Goal: Task Accomplishment & Management: Complete application form

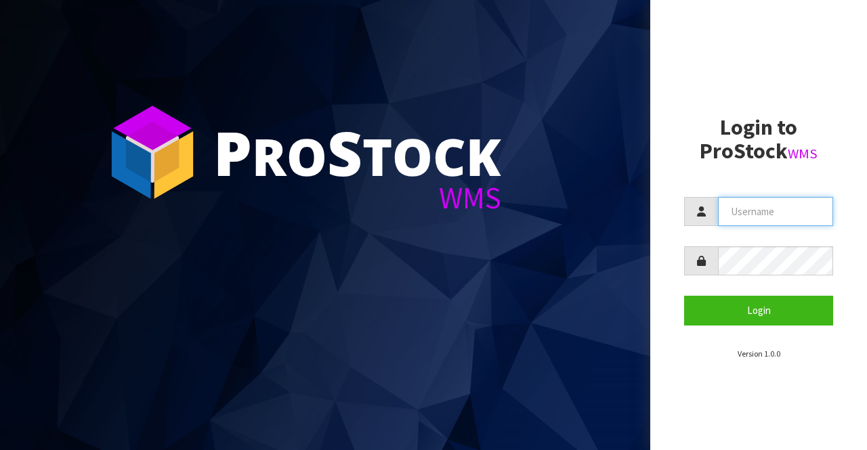
click at [771, 213] on input "text" at bounding box center [775, 211] width 115 height 29
type input "BIGGAME"
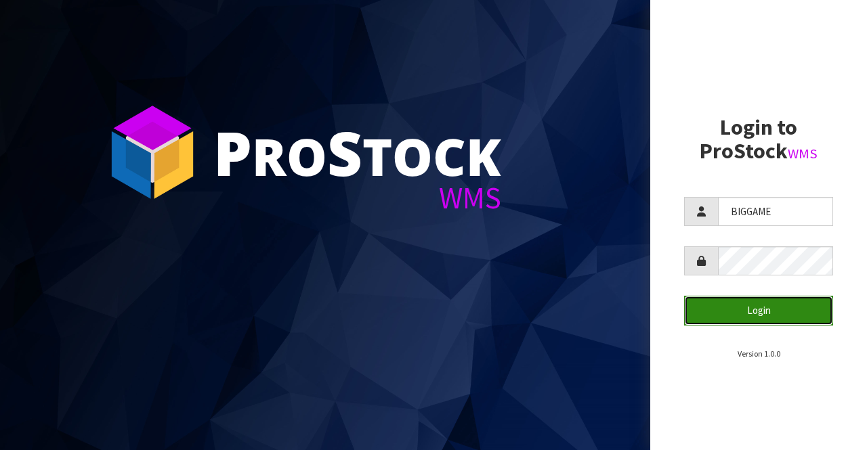
click at [743, 305] on button "Login" at bounding box center [758, 310] width 149 height 29
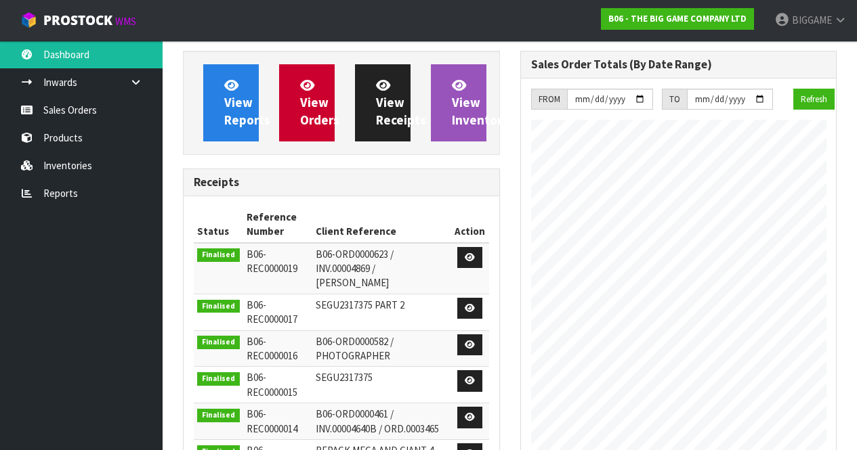
scroll to position [554, 337]
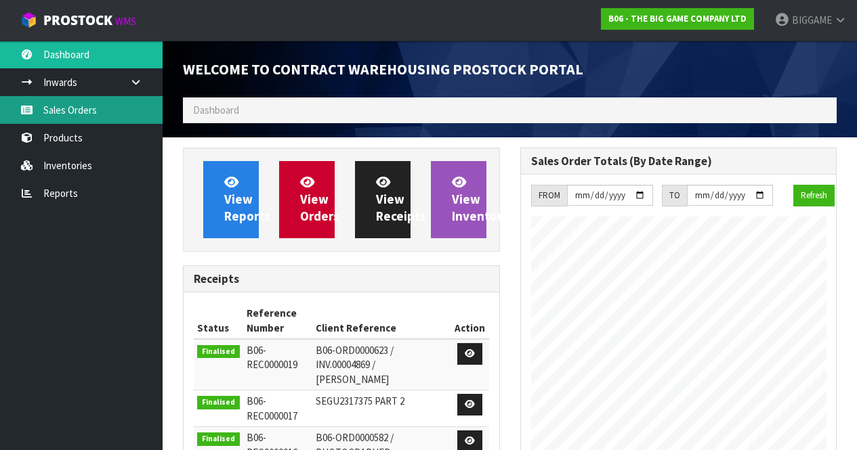
click at [93, 111] on link "Sales Orders" at bounding box center [81, 110] width 163 height 28
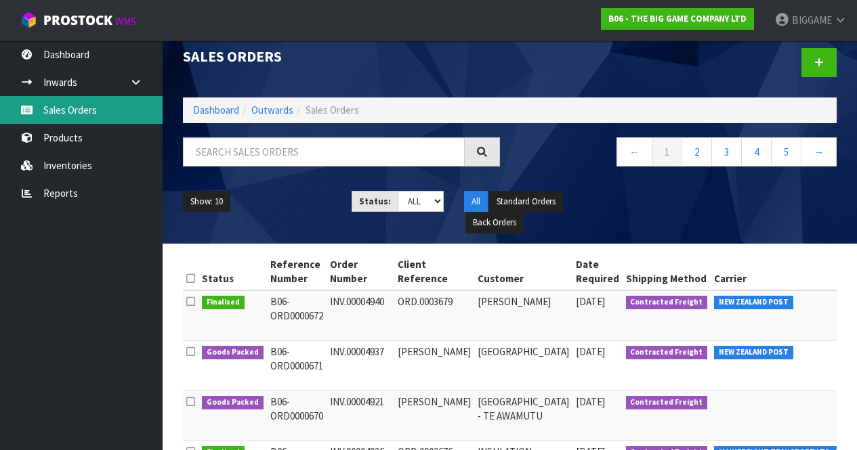
scroll to position [10, 0]
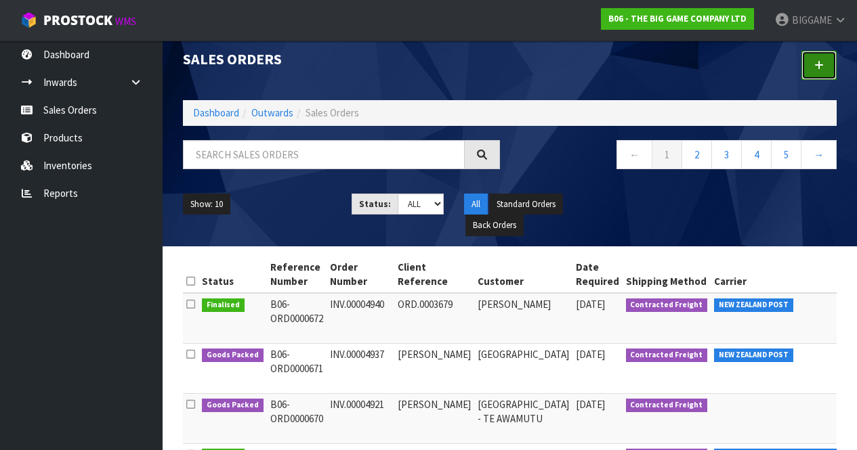
click at [824, 62] on link at bounding box center [818, 65] width 35 height 29
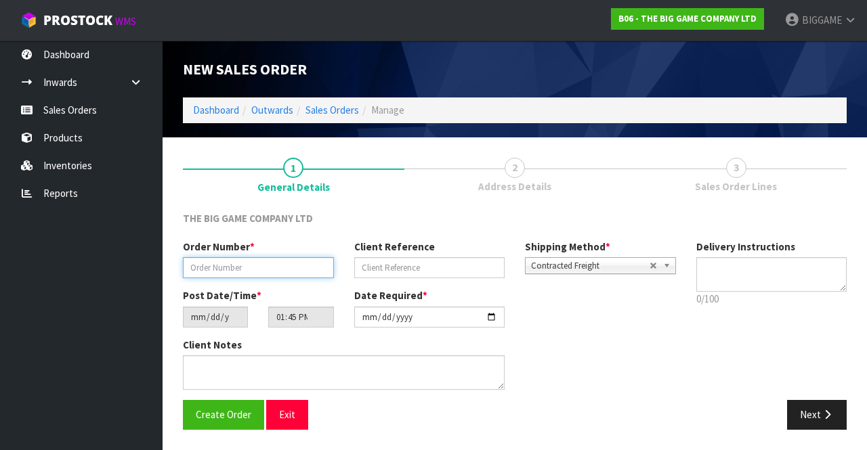
click at [314, 270] on input "text" at bounding box center [258, 267] width 151 height 21
type input "INV.00004942"
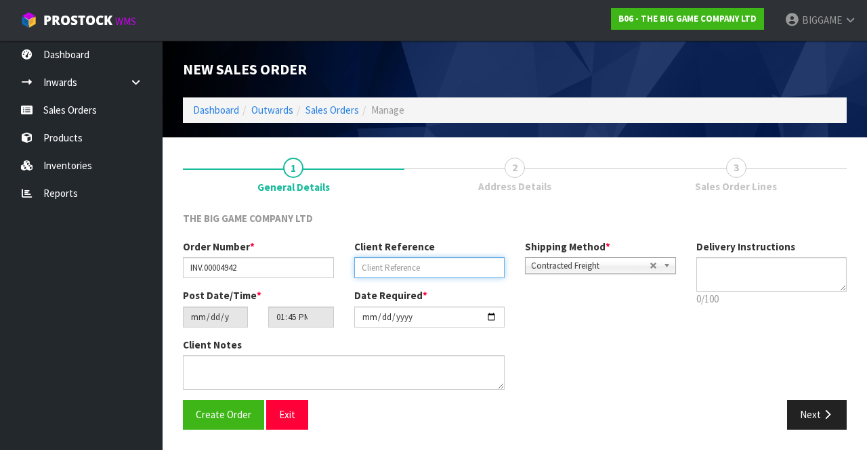
click at [370, 268] on input "text" at bounding box center [429, 267] width 151 height 21
type input "ORD.0003681"
click at [815, 413] on button "Next" at bounding box center [817, 414] width 60 height 29
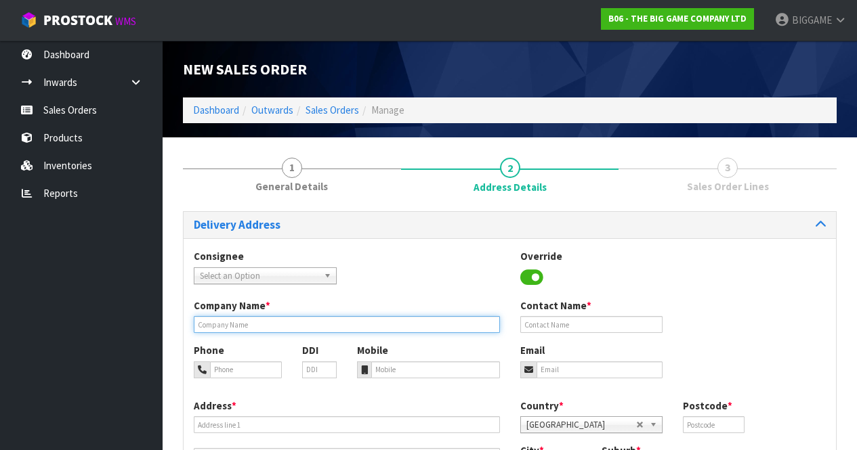
click at [272, 323] on input "text" at bounding box center [347, 324] width 306 height 17
type input "STRAWBERRY FIELDS"
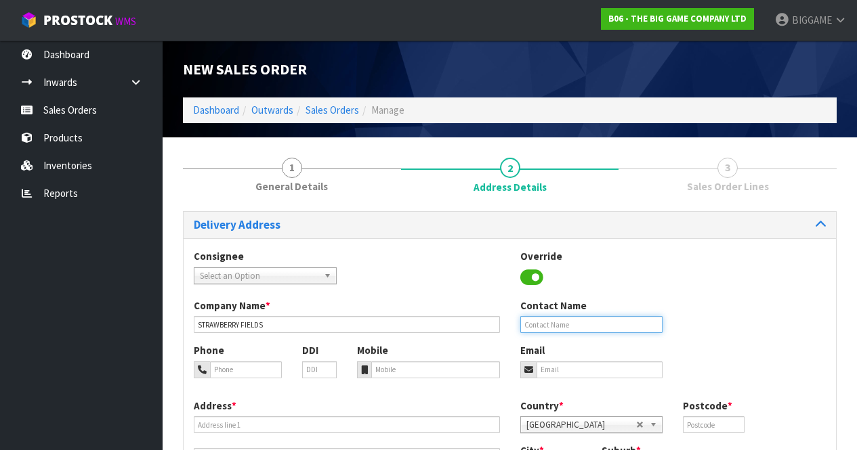
click at [530, 325] on input "text" at bounding box center [591, 324] width 143 height 17
click at [519, 327] on div "Contact Name" at bounding box center [591, 316] width 163 height 35
click at [530, 322] on input "text" at bounding box center [591, 324] width 143 height 17
type input "[PERSON_NAME]"
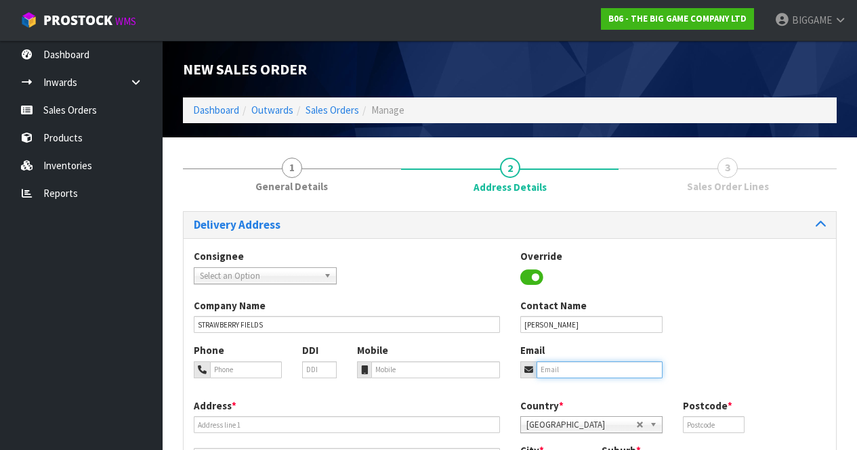
click at [547, 369] on input "email" at bounding box center [599, 370] width 127 height 17
type input "darien@strawberryfields,[GEOGRAPHIC_DATA],[GEOGRAPHIC_DATA]"
click at [644, 344] on div "Email darien@strawberryfields,[GEOGRAPHIC_DATA],[GEOGRAPHIC_DATA]" at bounding box center [591, 360] width 163 height 35
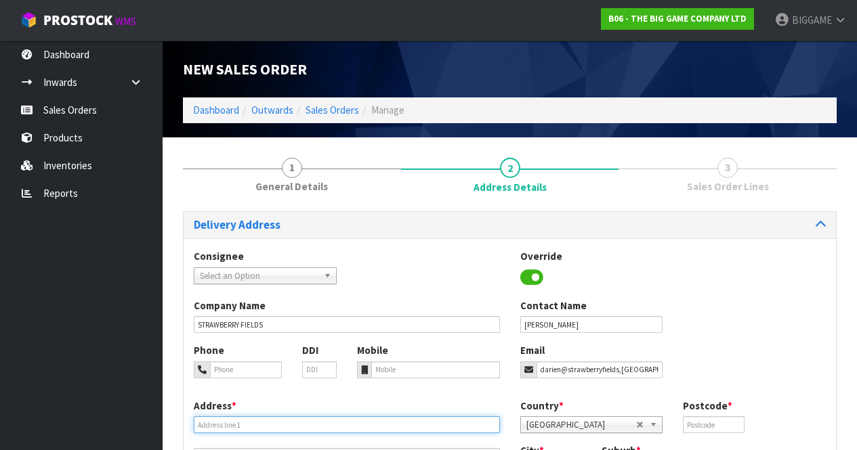
click at [273, 424] on input "text" at bounding box center [347, 425] width 306 height 17
type input "[STREET_ADDRESS]"
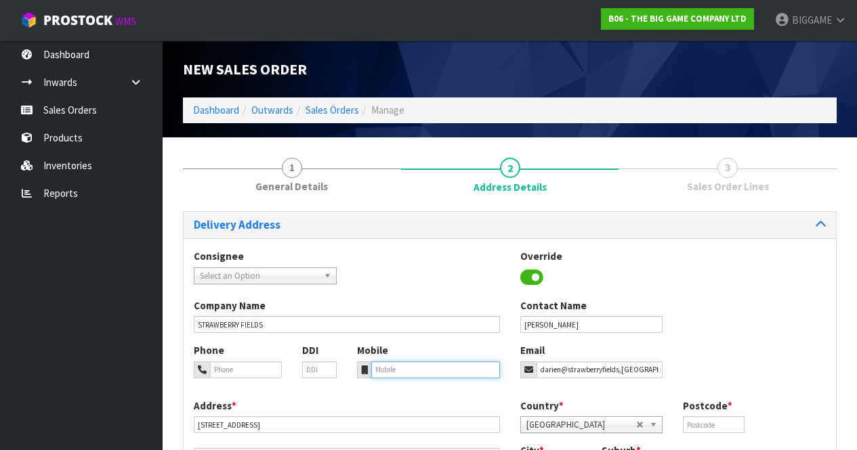
click at [386, 370] on input "tel" at bounding box center [435, 370] width 129 height 17
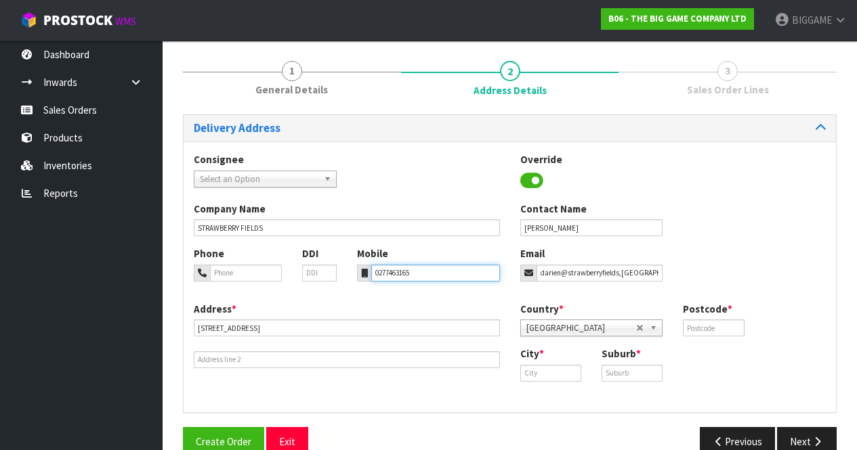
scroll to position [123, 0]
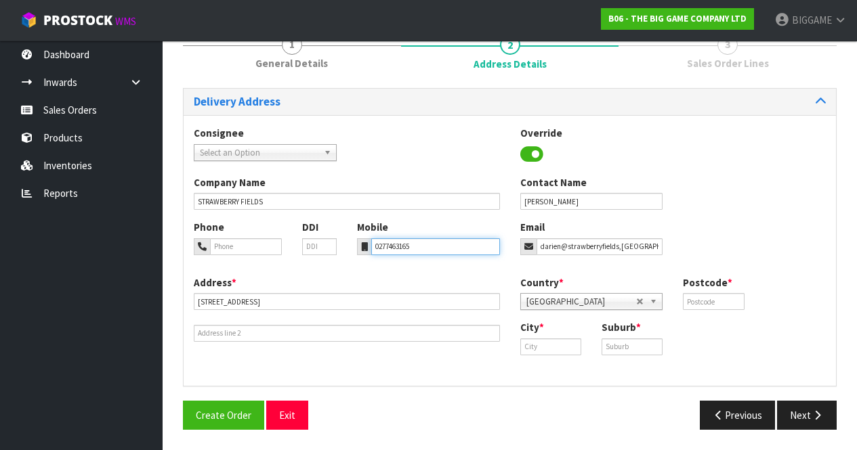
type input "0277463165"
click at [705, 303] on input "text" at bounding box center [713, 301] width 61 height 17
type input "3284"
click at [547, 347] on input "text" at bounding box center [550, 347] width 61 height 17
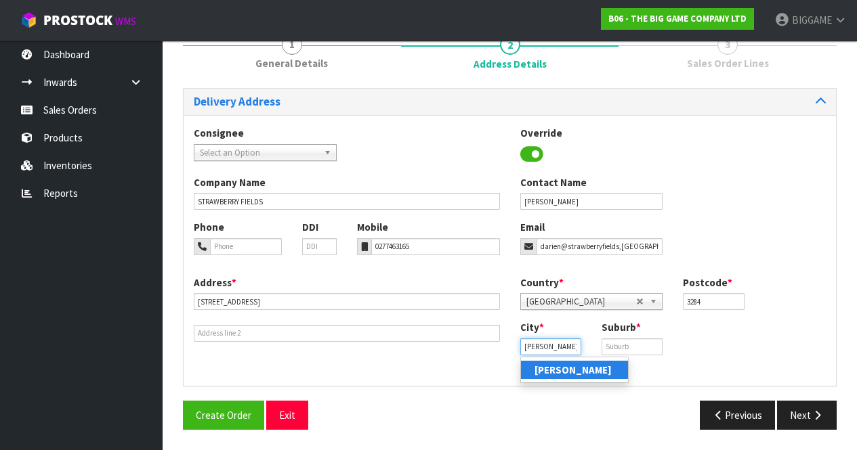
type input "[PERSON_NAME]"
click at [542, 369] on strong "[PERSON_NAME]" at bounding box center [572, 370] width 77 height 13
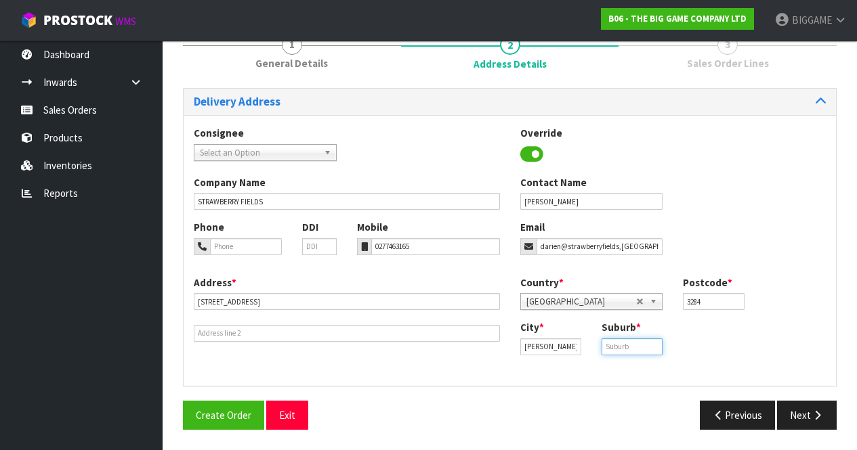
click at [635, 345] on input "text" at bounding box center [631, 347] width 61 height 17
type input "MATANGI"
click at [796, 404] on button "Next" at bounding box center [807, 415] width 60 height 29
click at [619, 247] on input "darien@strawberryfields,[GEOGRAPHIC_DATA],[GEOGRAPHIC_DATA]" at bounding box center [600, 246] width 126 height 17
click at [633, 247] on input "[EMAIL_ADDRESS][DOMAIN_NAME],[GEOGRAPHIC_DATA]" at bounding box center [600, 246] width 126 height 17
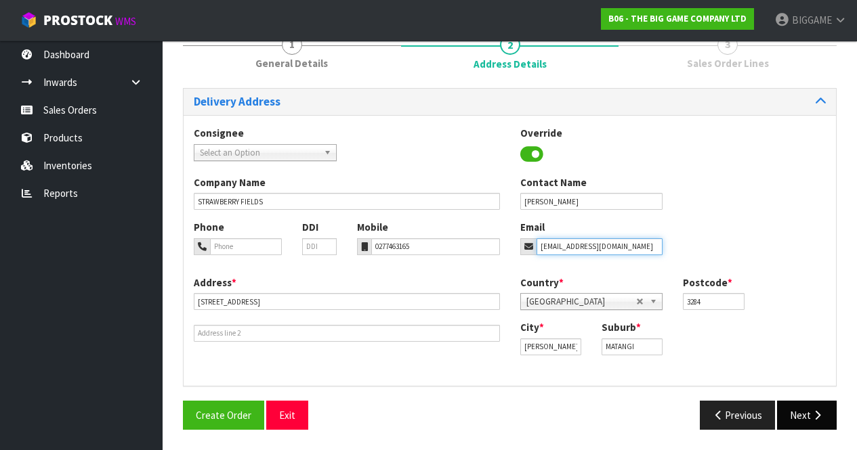
type input "[EMAIL_ADDRESS][DOMAIN_NAME]"
click at [796, 410] on button "Next" at bounding box center [807, 415] width 60 height 29
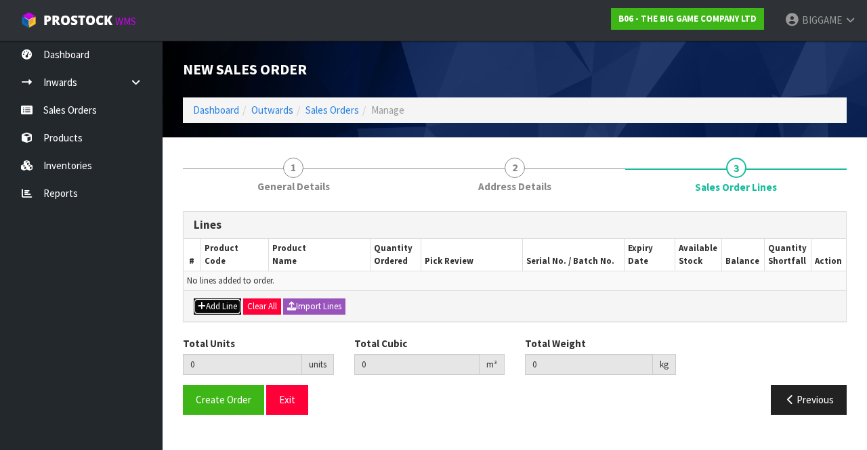
click at [229, 305] on button "Add Line" at bounding box center [217, 307] width 47 height 16
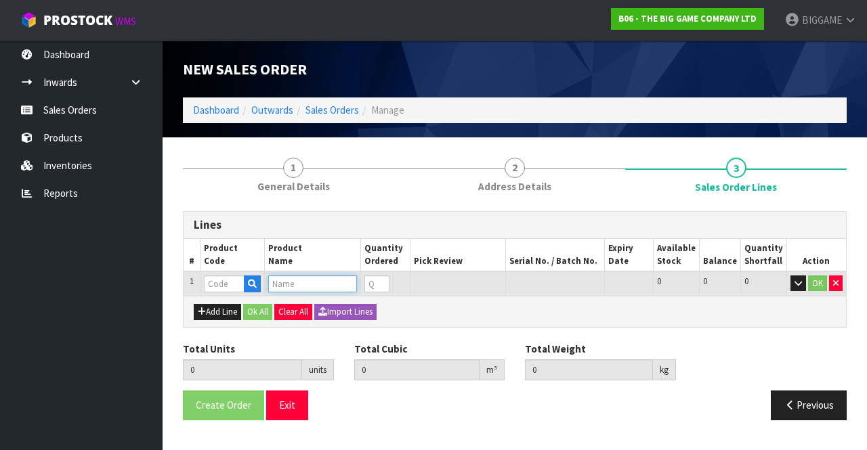
click at [287, 286] on input "text" at bounding box center [312, 284] width 89 height 17
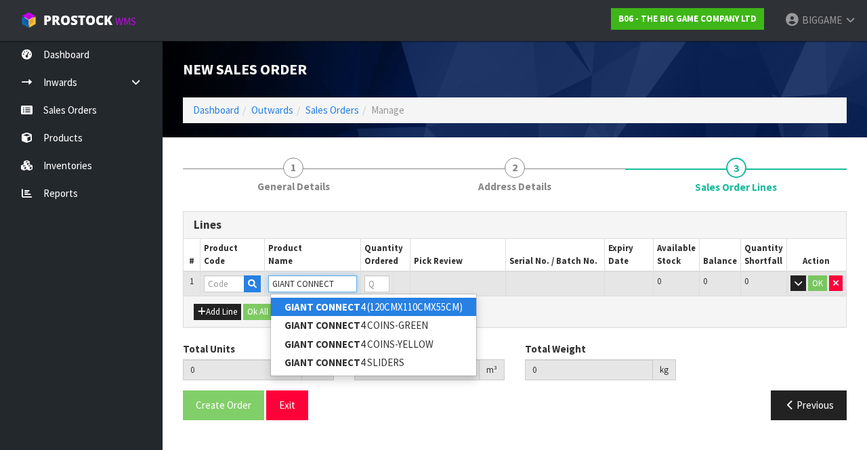
type input "GIANT CONNECT"
click at [344, 304] on strong "GIANT CONNECT" at bounding box center [322, 307] width 76 height 13
type input "GIANT CONNECT 4 (120CMX110CMX55CM)"
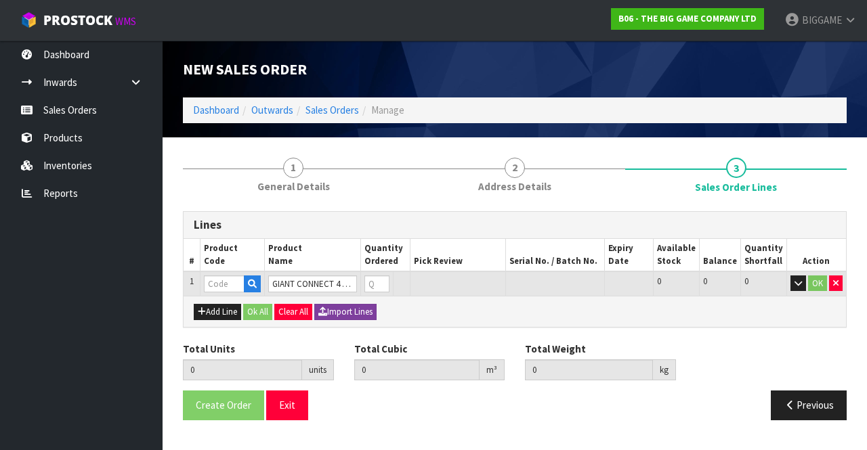
type input "0.000000"
type input "0.000"
type input "BW521"
type input "0"
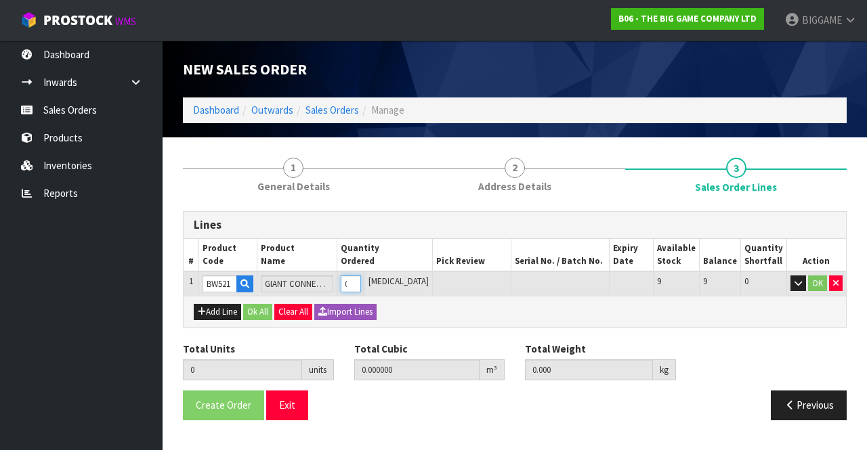
type input "1"
type input "0.21204"
type input "16"
type input "1"
click at [360, 280] on input "1" at bounding box center [351, 284] width 20 height 17
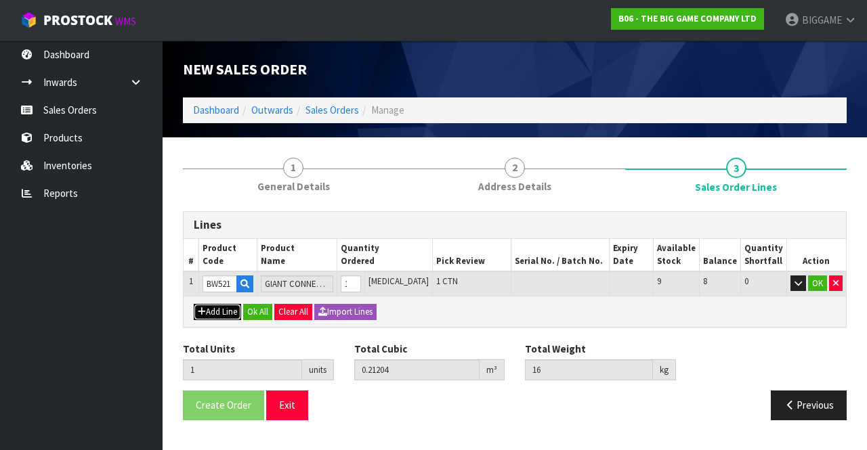
click at [230, 311] on button "Add Line" at bounding box center [217, 312] width 47 height 16
type input "0"
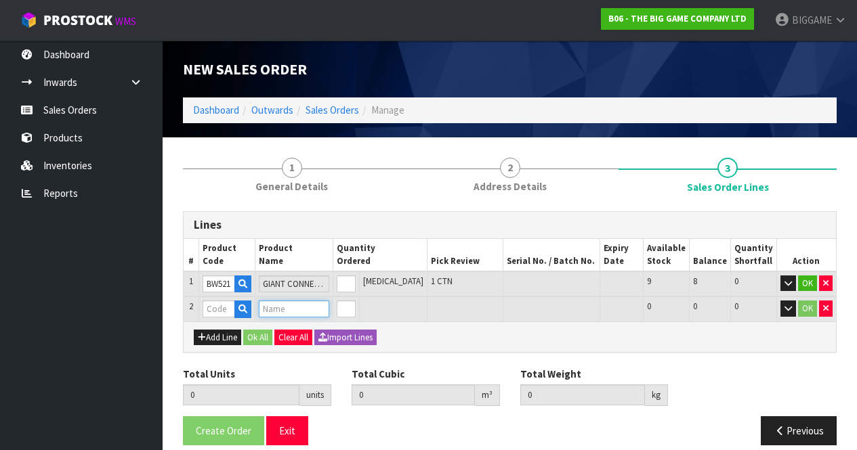
click at [277, 308] on input "text" at bounding box center [294, 309] width 70 height 17
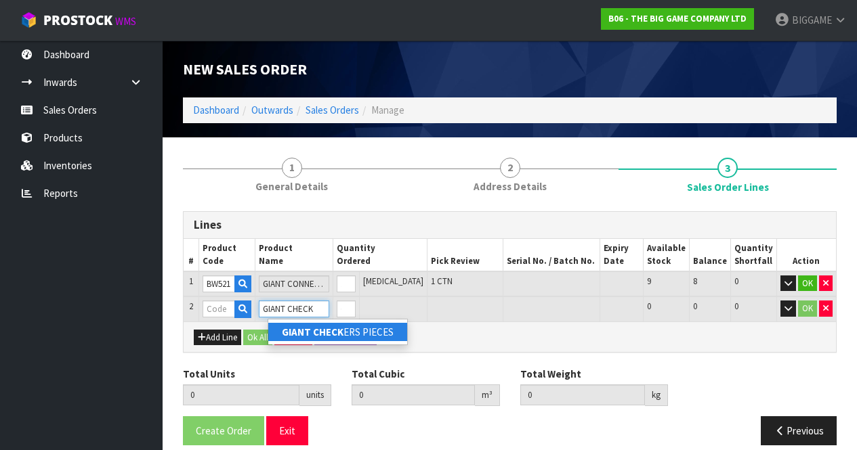
type input "GIANT CHECK"
click at [315, 332] on strong "GIANT CHECK" at bounding box center [313, 332] width 62 height 13
type input "GIANT CHECKERS PIECES"
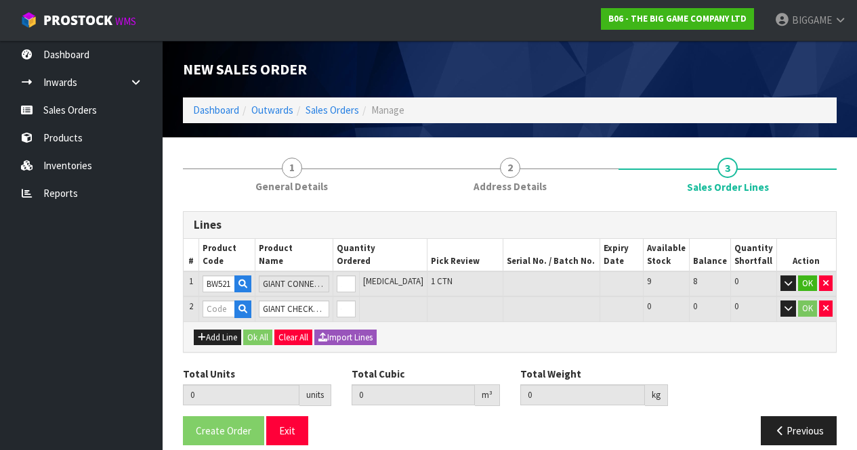
type input "1"
type input "0.21204"
type input "16"
type input "BHGK-10"
type input "0"
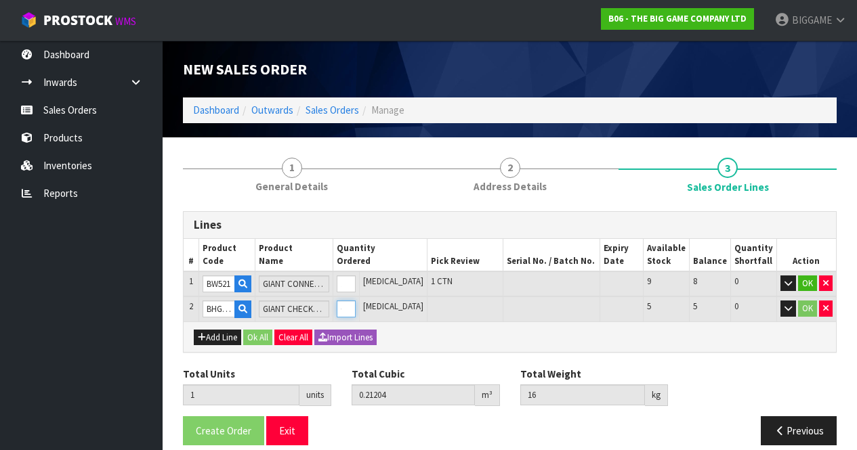
type input "2"
type input "0.366535"
type input "29.75"
type input "1"
click at [356, 305] on input "1" at bounding box center [346, 309] width 19 height 17
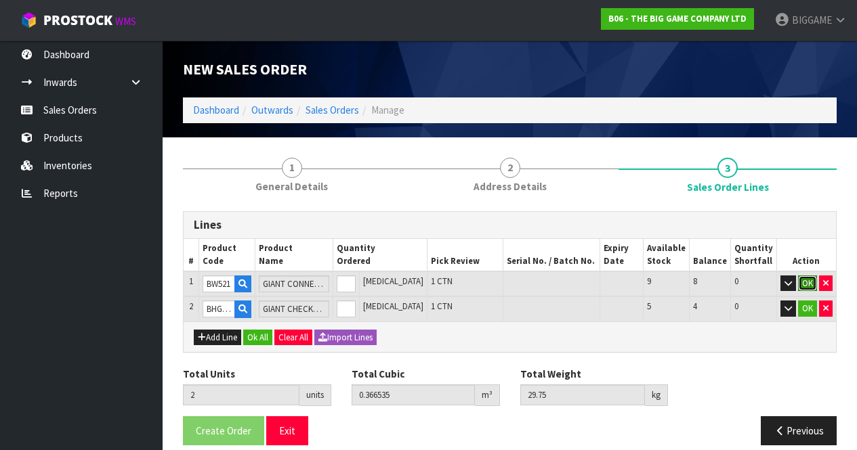
click at [809, 279] on button "OK" at bounding box center [807, 284] width 19 height 16
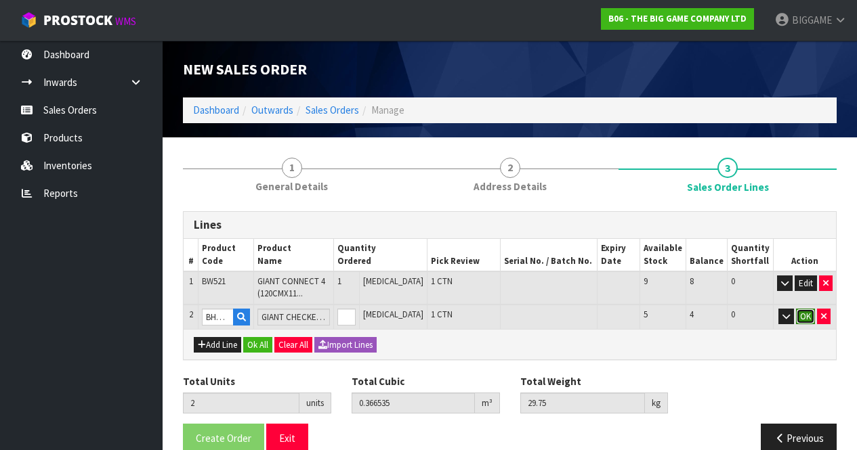
click at [807, 315] on button "OK" at bounding box center [805, 317] width 19 height 16
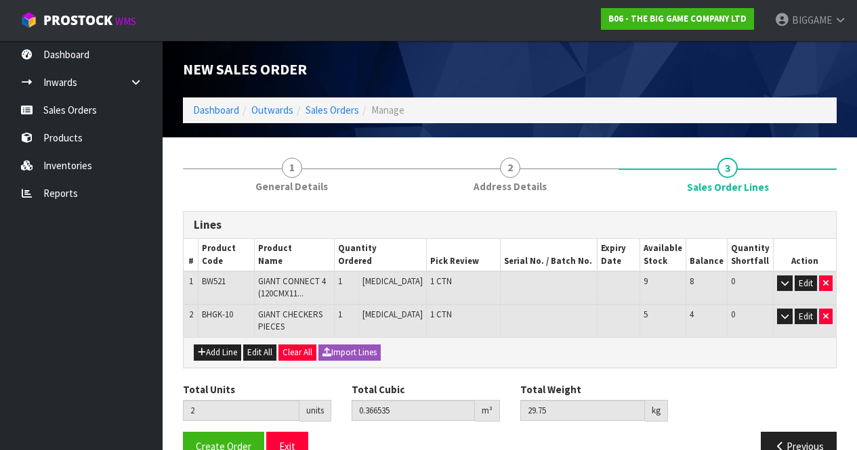
scroll to position [31, 0]
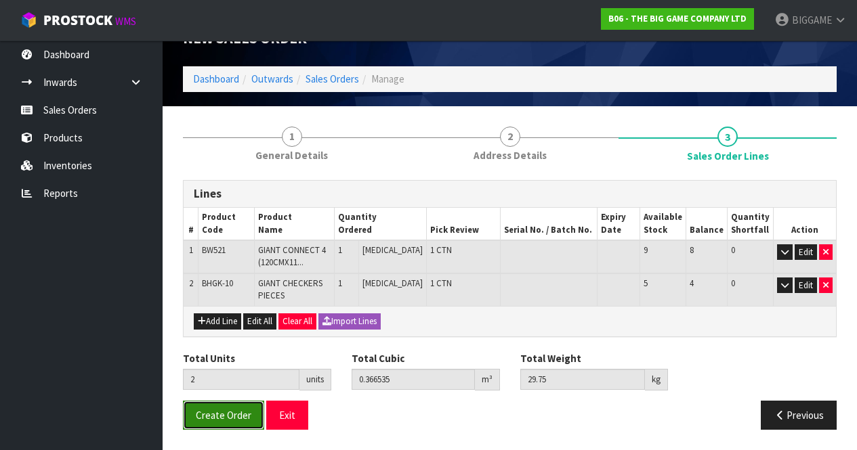
click at [244, 412] on span "Create Order" at bounding box center [224, 415] width 56 height 13
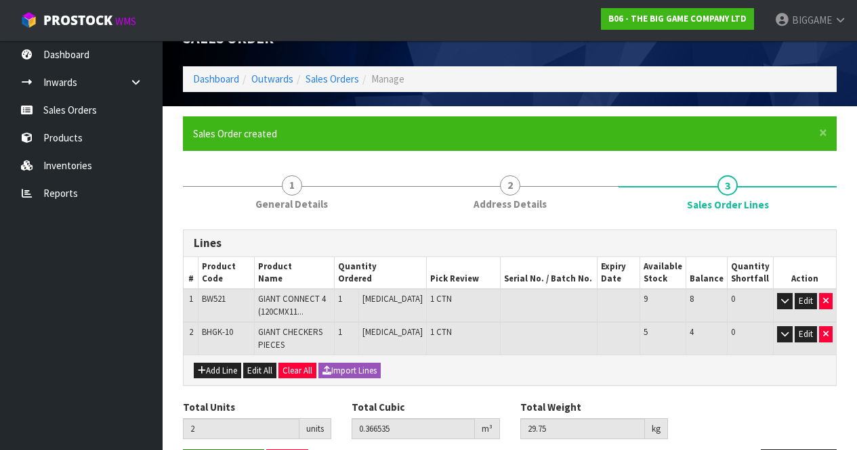
scroll to position [0, 0]
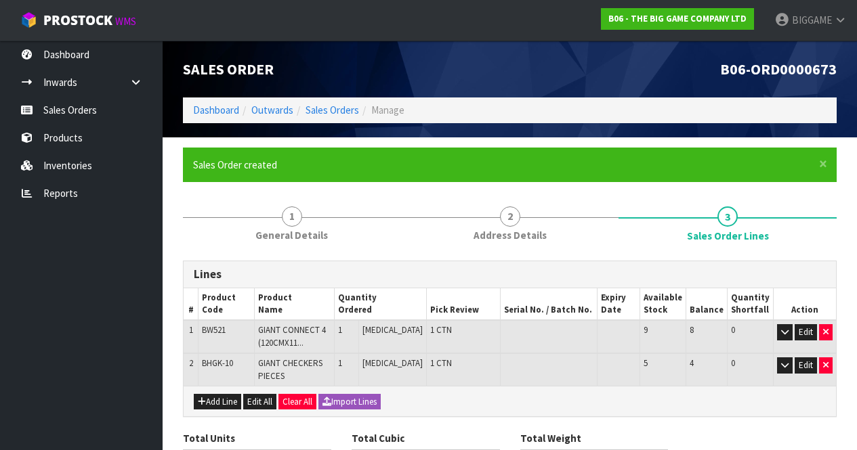
scroll to position [80, 0]
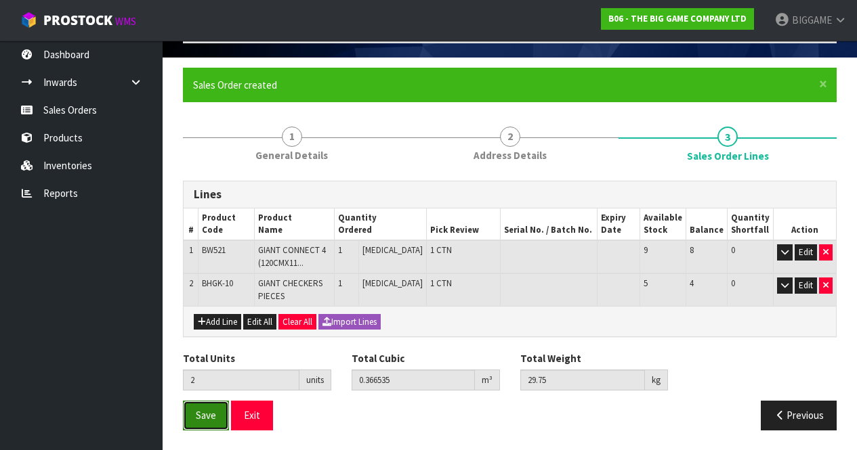
click at [205, 411] on span "Save" at bounding box center [206, 415] width 20 height 13
click at [211, 407] on button "Save" at bounding box center [206, 415] width 46 height 29
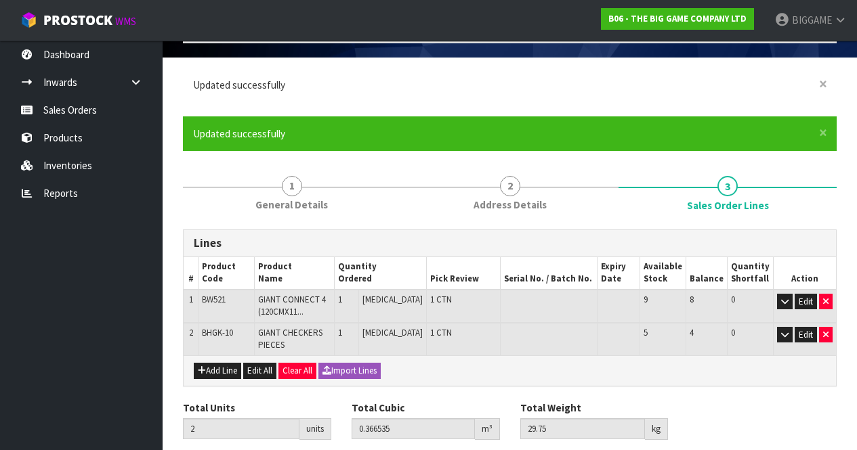
scroll to position [0, 0]
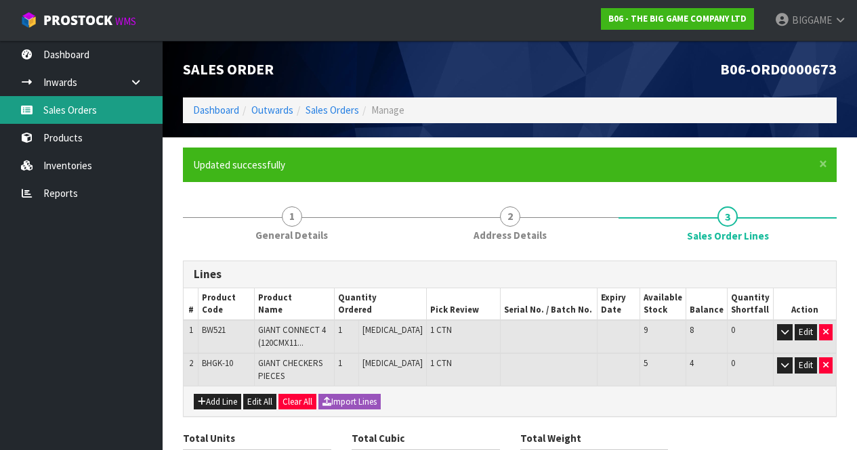
click at [60, 108] on link "Sales Orders" at bounding box center [81, 110] width 163 height 28
